Goal: Find specific page/section: Find specific page/section

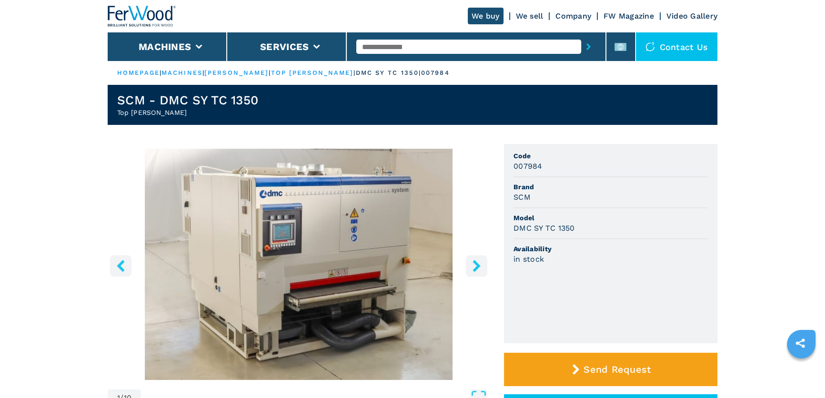
click at [436, 49] on input "text" at bounding box center [468, 47] width 224 height 14
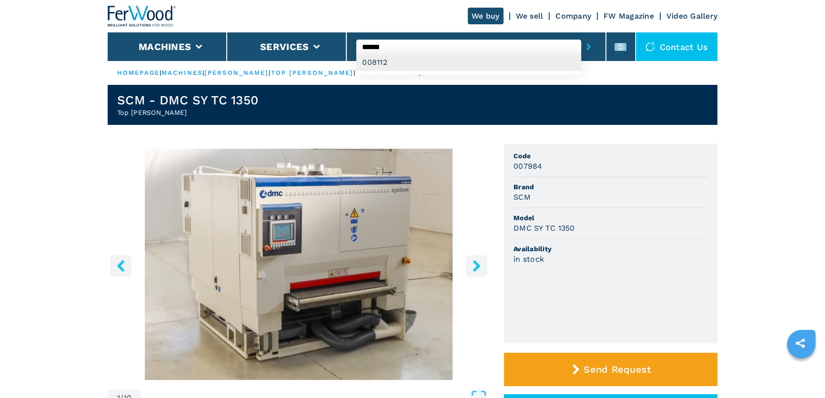
type input "******"
click at [390, 65] on div "008112" at bounding box center [468, 62] width 224 height 17
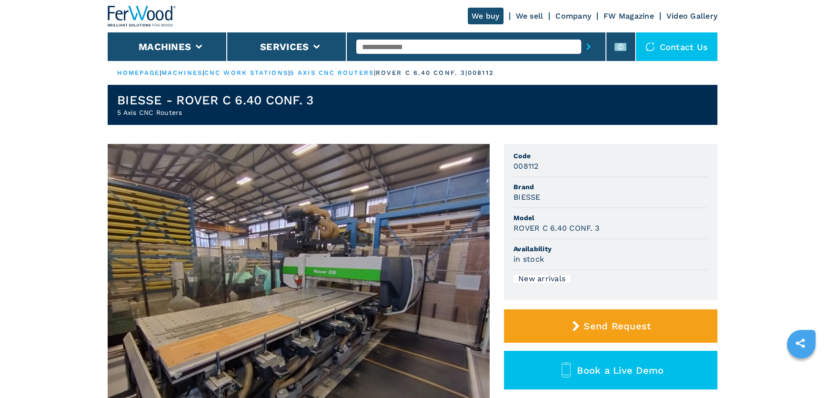
click at [403, 74] on p "rover c 6.40 conf. 3 |" at bounding box center [422, 73] width 92 height 9
click at [354, 65] on ul "HOMEPAGE | machines | cnc work stations | 5 axis cnc routers | rover c 6.40 con…" at bounding box center [413, 73] width 610 height 24
click at [354, 67] on ul "HOMEPAGE | machines | cnc work stations | 5 axis cnc routers | rover c 6.40 con…" at bounding box center [413, 73] width 610 height 24
click at [347, 76] on link "5 axis cnc routers" at bounding box center [332, 72] width 84 height 7
